Goal: Information Seeking & Learning: Check status

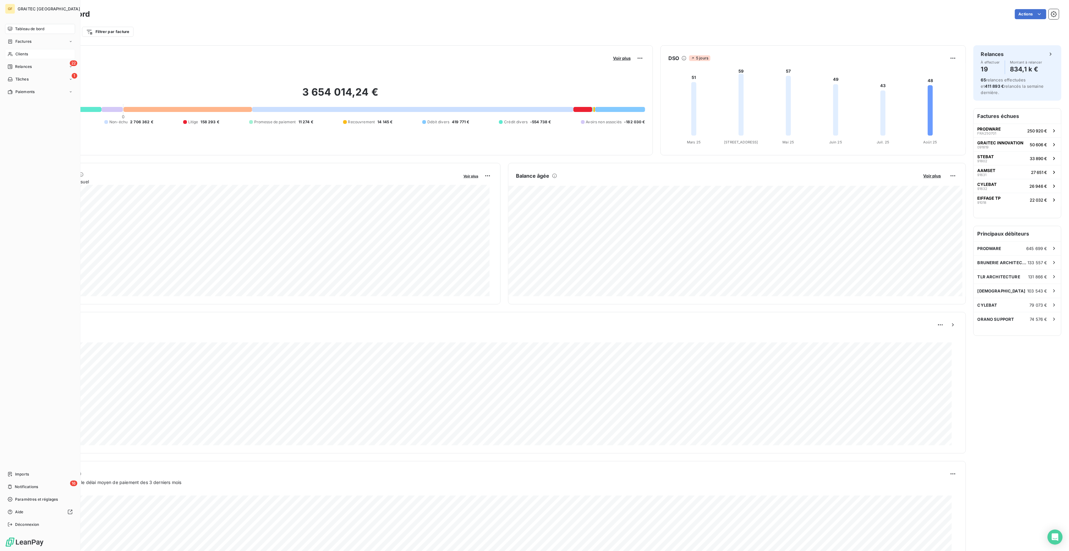
click at [30, 53] on div "Clients" at bounding box center [40, 54] width 70 height 10
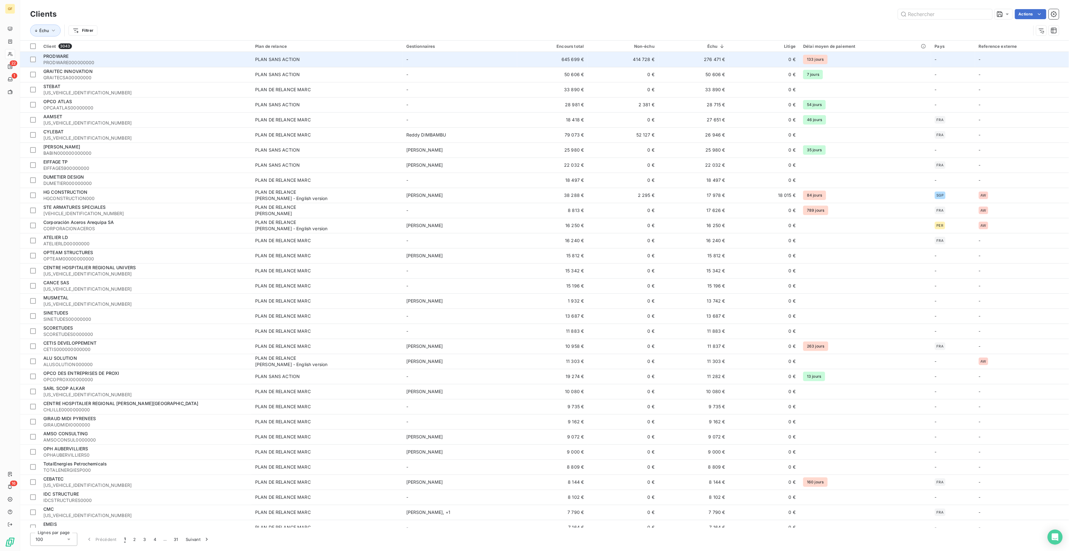
click at [863, 56] on td "133 jours" at bounding box center [865, 59] width 131 height 15
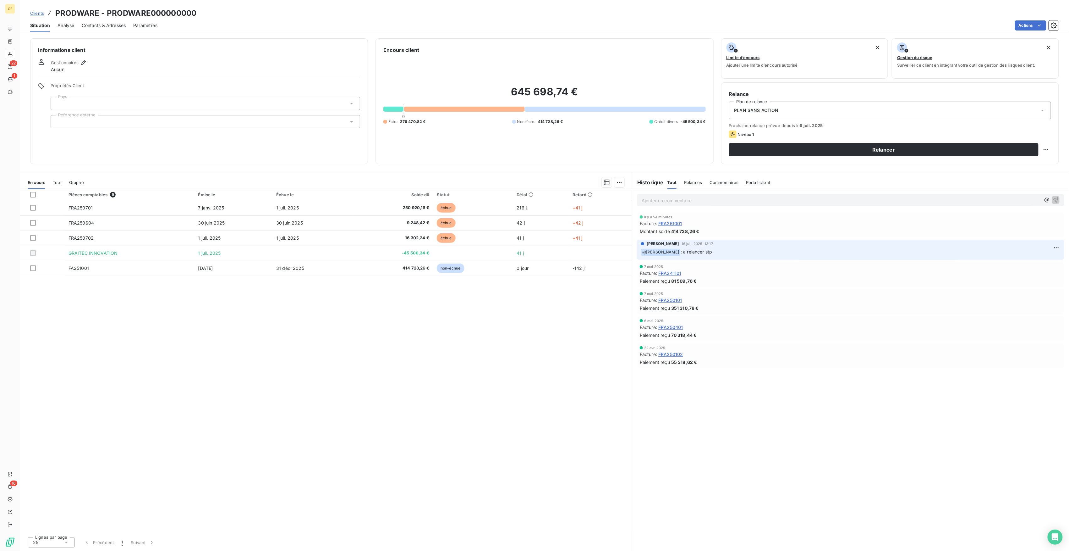
click at [693, 229] on span "414 728,26 €" at bounding box center [685, 231] width 28 height 7
click at [648, 234] on span "Montant soldé" at bounding box center [655, 231] width 30 height 7
click at [817, 223] on div "Facture : FRA251001" at bounding box center [851, 223] width 422 height 7
click at [15, 77] on span "Tâches" at bounding box center [21, 79] width 13 height 6
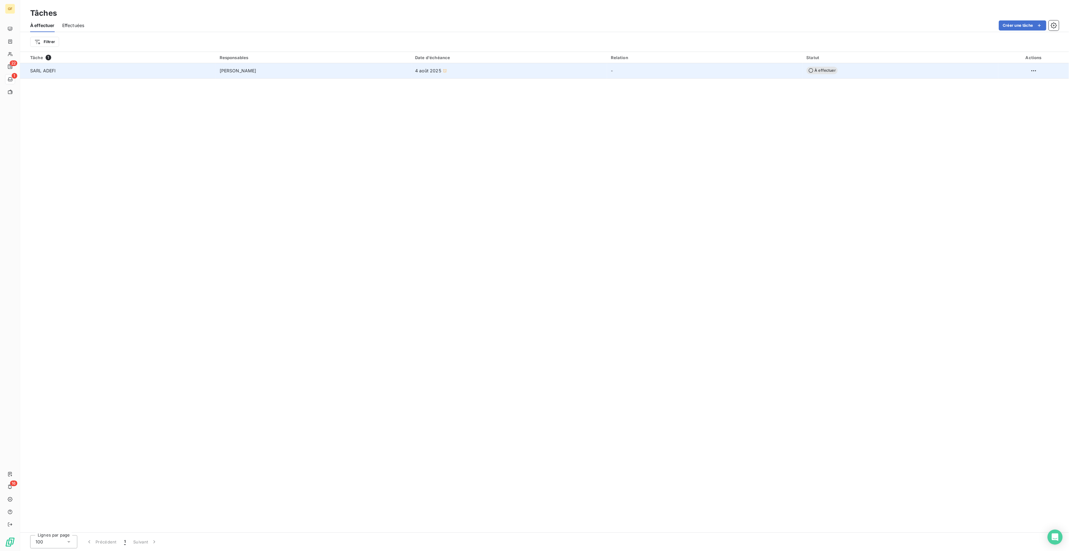
click at [324, 74] on td "[PERSON_NAME]" at bounding box center [314, 70] width 196 height 15
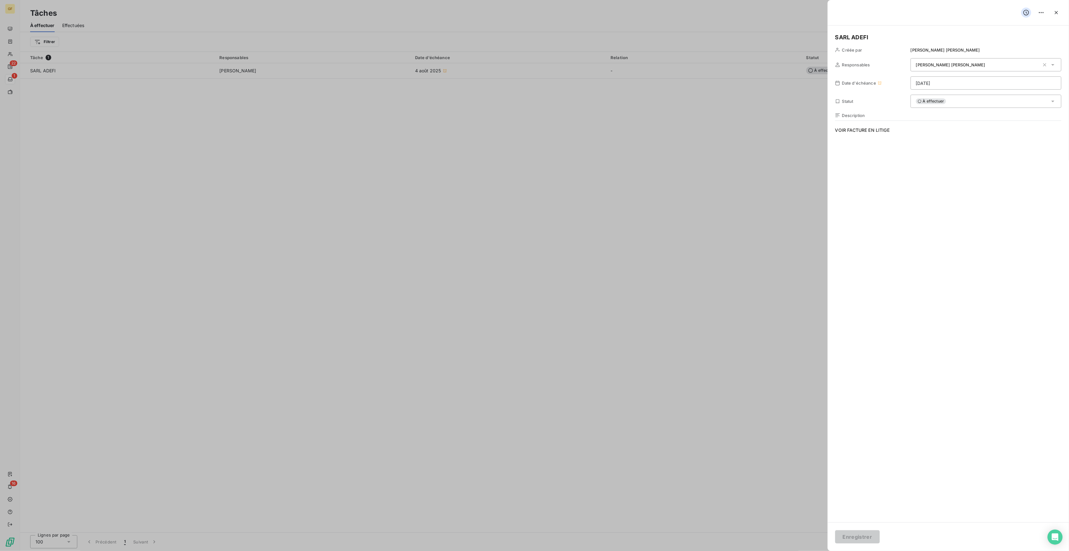
click at [473, 192] on div at bounding box center [534, 275] width 1069 height 551
click at [1057, 12] on icon "button" at bounding box center [1056, 12] width 3 height 3
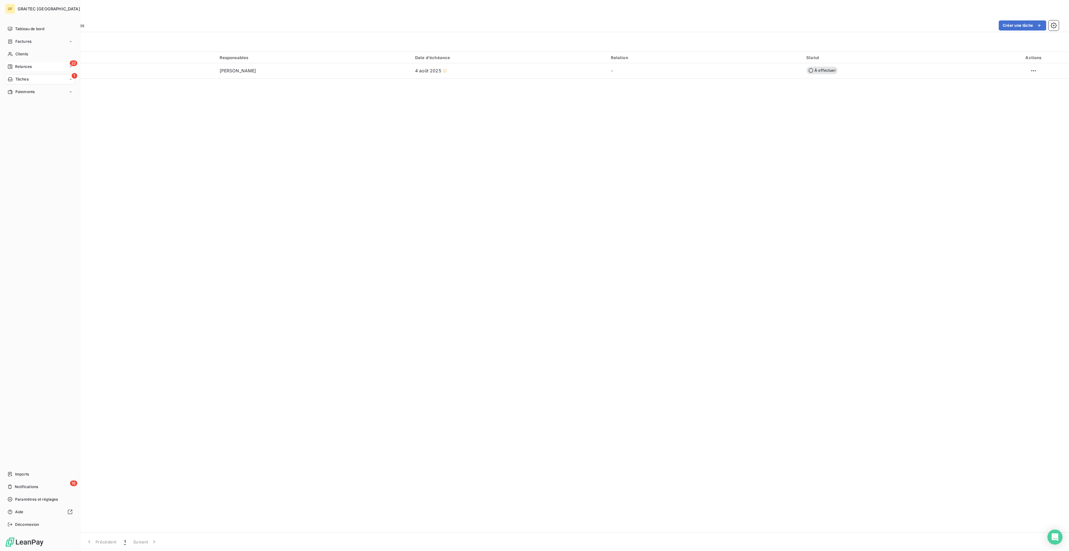
click at [13, 66] on div "Relances" at bounding box center [20, 67] width 24 height 6
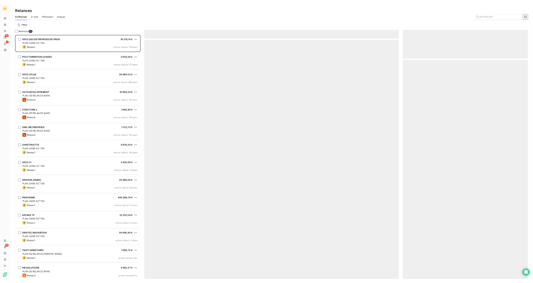
scroll to position [483, 245]
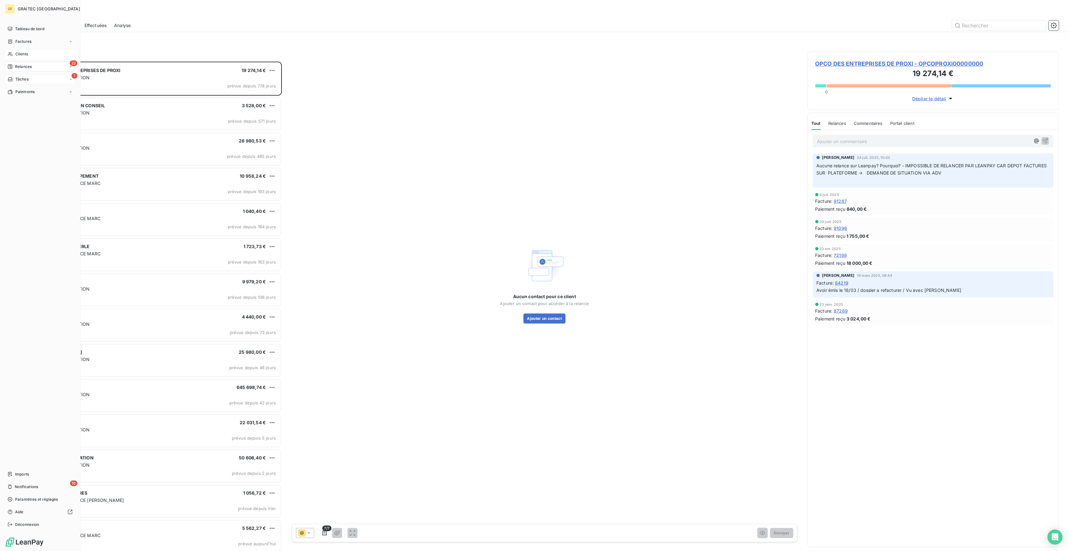
click at [25, 56] on span "Clients" at bounding box center [21, 54] width 13 height 6
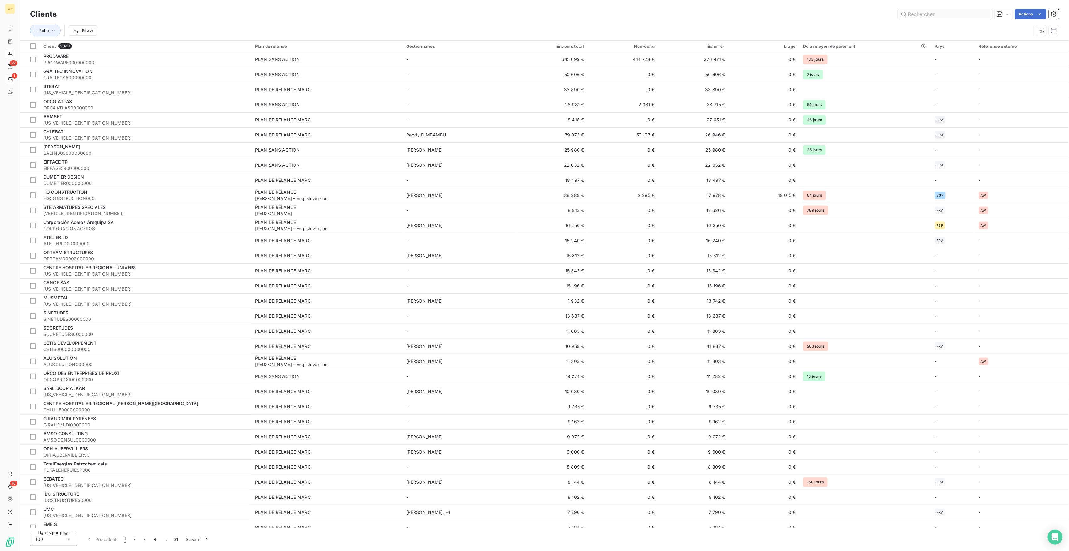
click at [930, 17] on input "text" at bounding box center [945, 14] width 94 height 10
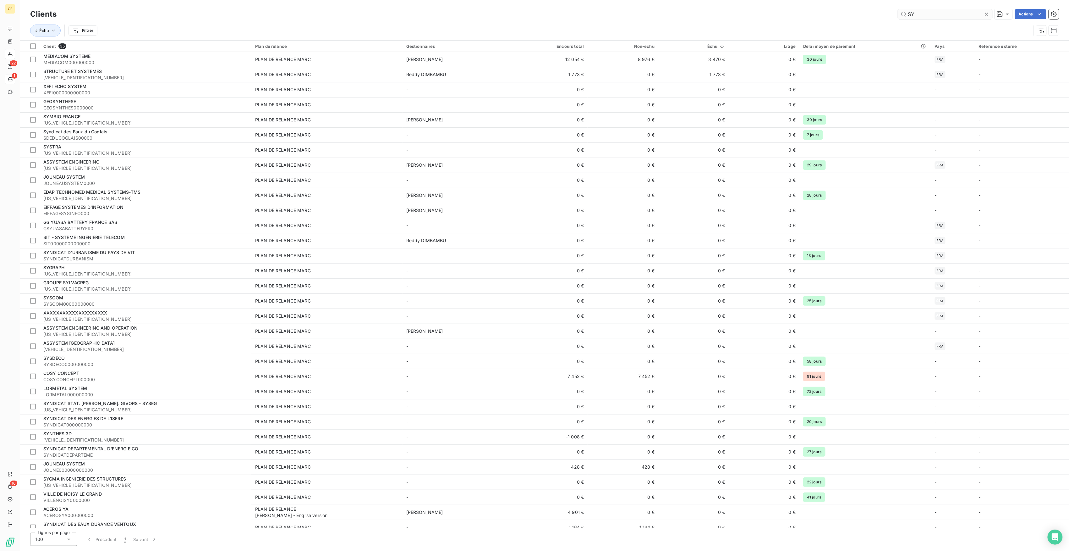
drag, startPoint x: 910, startPoint y: 8, endPoint x: 911, endPoint y: 19, distance: 10.7
click at [853, 18] on div "Clients SY Actions" at bounding box center [544, 14] width 1029 height 13
drag, startPoint x: 937, startPoint y: 17, endPoint x: 852, endPoint y: 19, distance: 85.2
click at [861, 16] on div "SY Actions" at bounding box center [561, 14] width 995 height 10
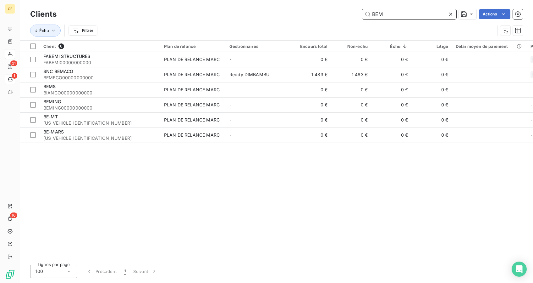
drag, startPoint x: 397, startPoint y: 10, endPoint x: 282, endPoint y: 23, distance: 116.1
click at [282, 23] on div "Clients BEM Actions Échu Filtrer" at bounding box center [276, 24] width 493 height 33
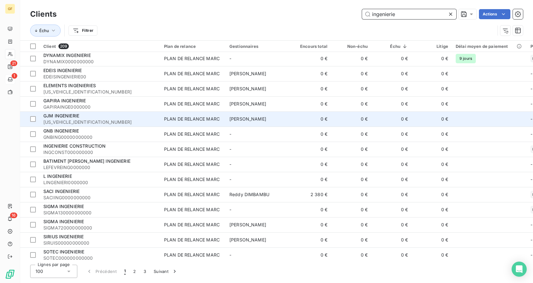
scroll to position [168, 0]
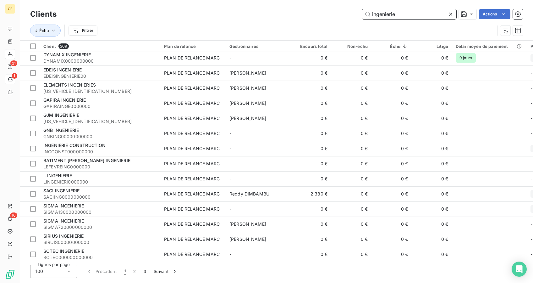
type input "ingenierie"
